Goal: Transaction & Acquisition: Purchase product/service

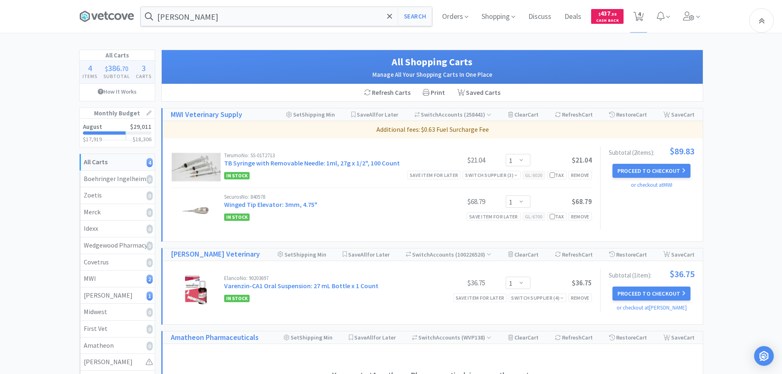
select select "1"
click at [199, 18] on input "[PERSON_NAME]" at bounding box center [286, 16] width 291 height 19
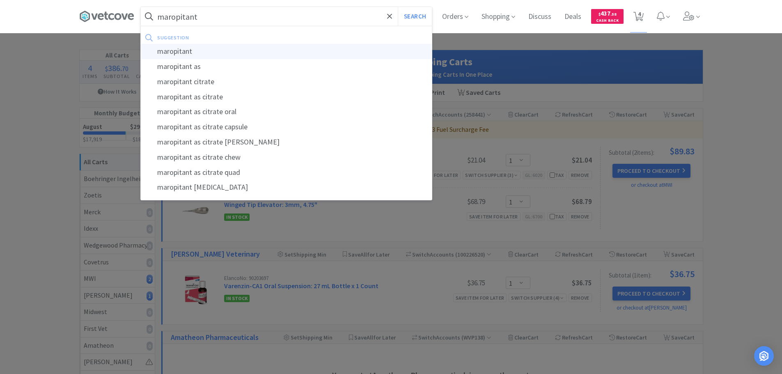
type input "maropitant"
drag, startPoint x: 202, startPoint y: 51, endPoint x: 396, endPoint y: 36, distance: 195.1
click at [202, 51] on div "maropitant" at bounding box center [286, 51] width 291 height 15
select select "1"
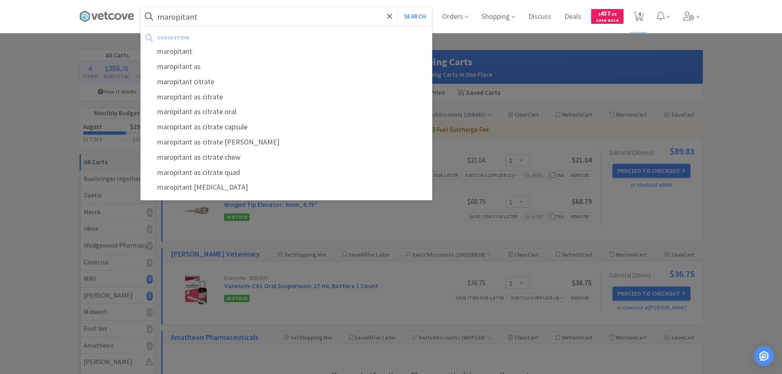
select select "1"
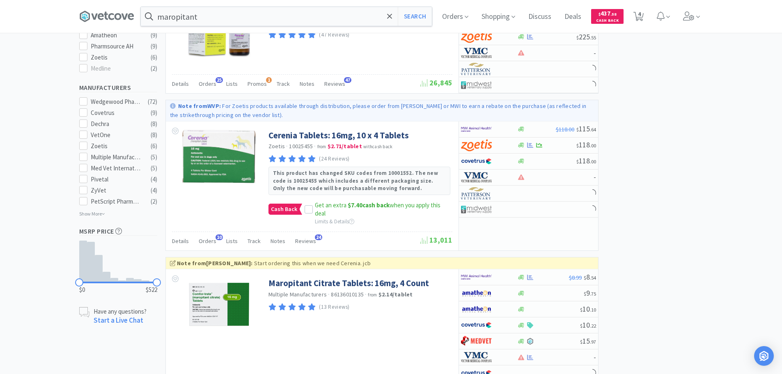
scroll to position [452, 0]
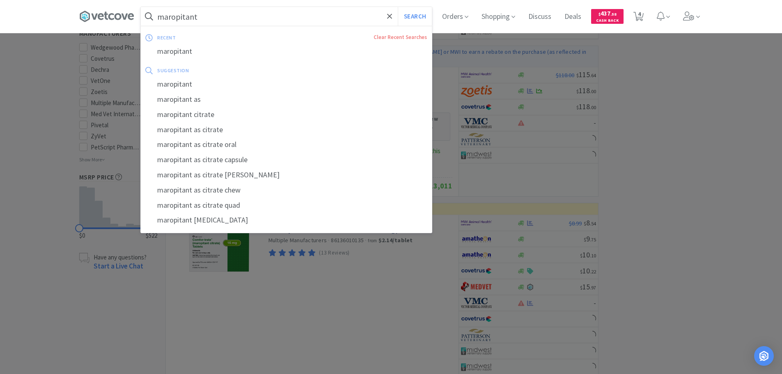
drag, startPoint x: 216, startPoint y: 14, endPoint x: 251, endPoint y: 14, distance: 35.3
click at [216, 13] on input "maropitant" at bounding box center [286, 16] width 291 height 19
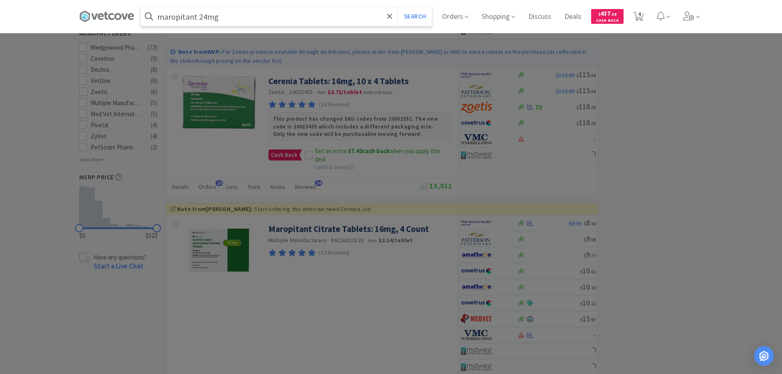
type input "maropitant 24mg"
click at [398, 7] on button "Search" at bounding box center [415, 16] width 34 height 19
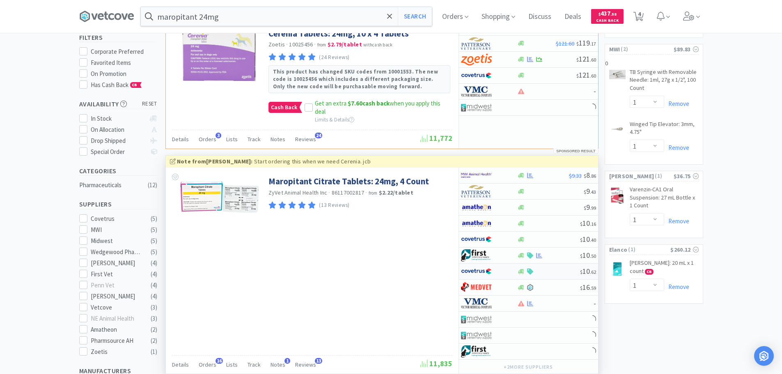
scroll to position [82, 0]
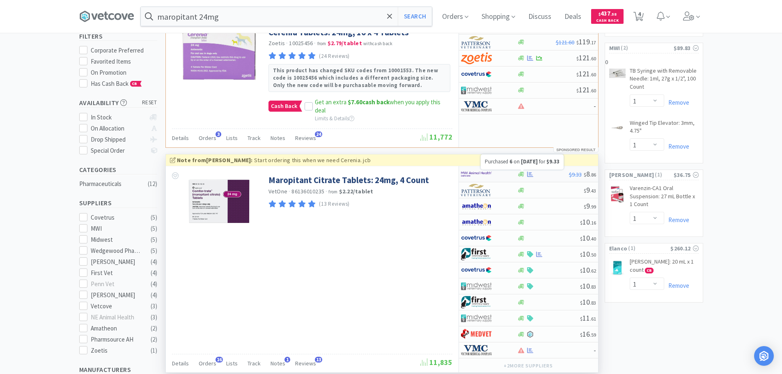
click at [528, 174] on icon at bounding box center [530, 174] width 6 height 6
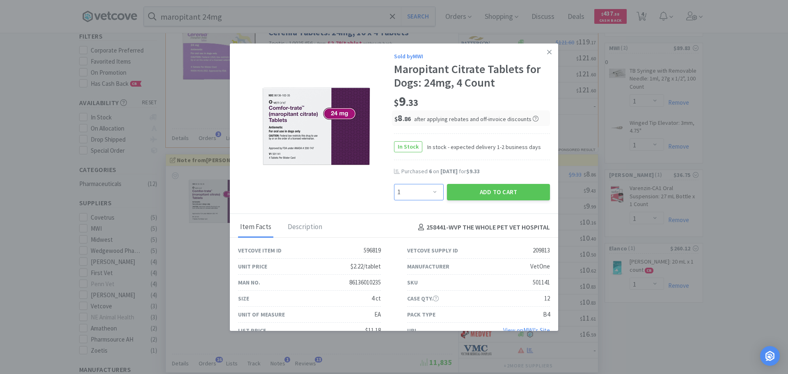
click at [429, 188] on select "Enter Quantity 1 2 3 4 5 6 7 8 9 10 11 12 13 14 15 16 17 18 19 20 Enter Quantity" at bounding box center [419, 192] width 50 height 16
select select "10"
click at [394, 184] on select "Enter Quantity 1 2 3 4 5 6 7 8 9 10 11 12 13 14 15 16 17 18 19 20 Enter Quantity" at bounding box center [419, 192] width 50 height 16
click at [497, 189] on button "Add to Cart" at bounding box center [498, 192] width 103 height 16
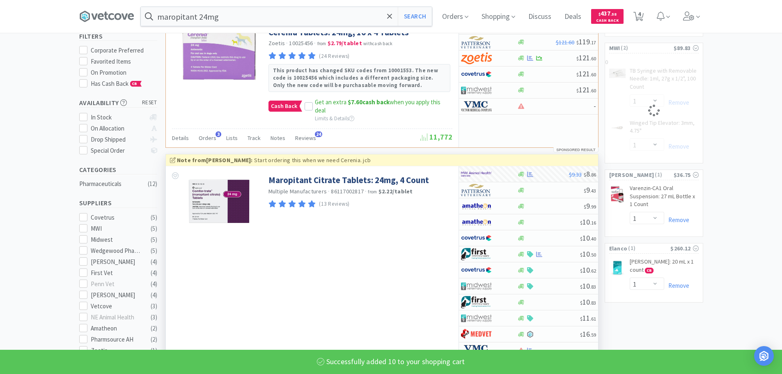
select select "10"
select select "1"
